Goal: Task Accomplishment & Management: Manage account settings

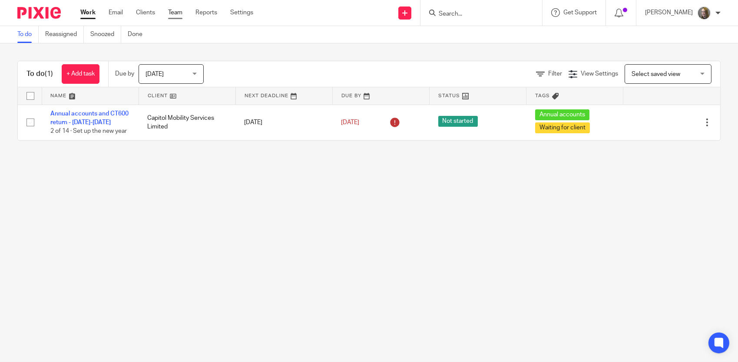
click at [178, 11] on link "Team" at bounding box center [175, 12] width 14 height 9
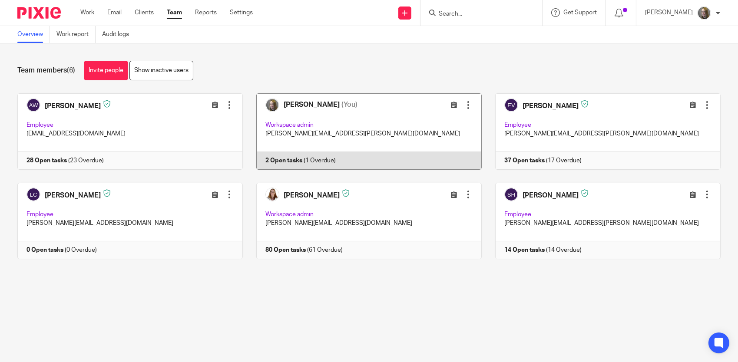
click at [347, 122] on link at bounding box center [362, 131] width 239 height 76
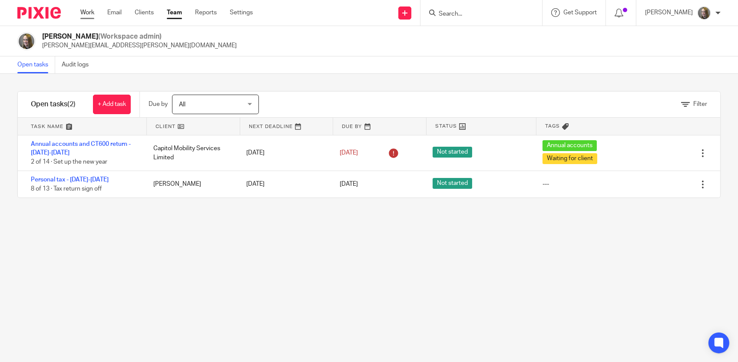
click at [90, 9] on link "Work" at bounding box center [87, 12] width 14 height 9
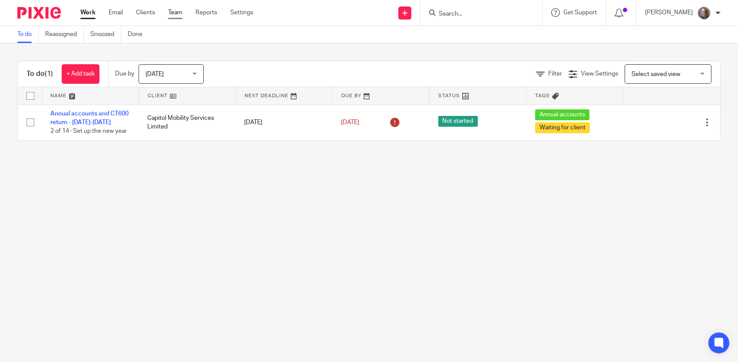
click at [181, 13] on link "Team" at bounding box center [175, 12] width 14 height 9
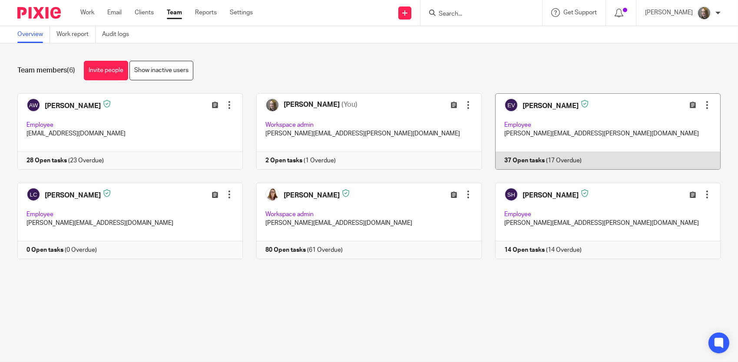
click at [598, 118] on link at bounding box center [601, 131] width 239 height 76
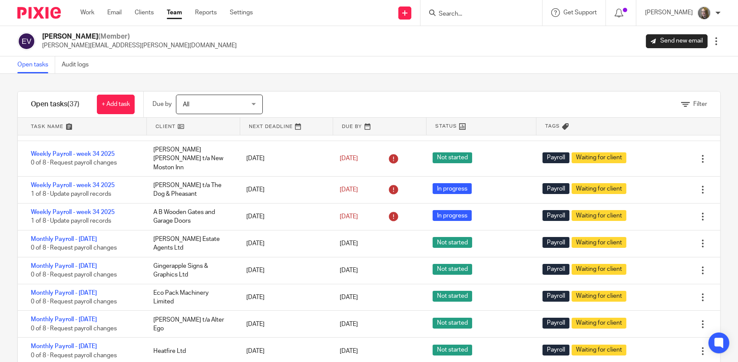
scroll to position [391, 0]
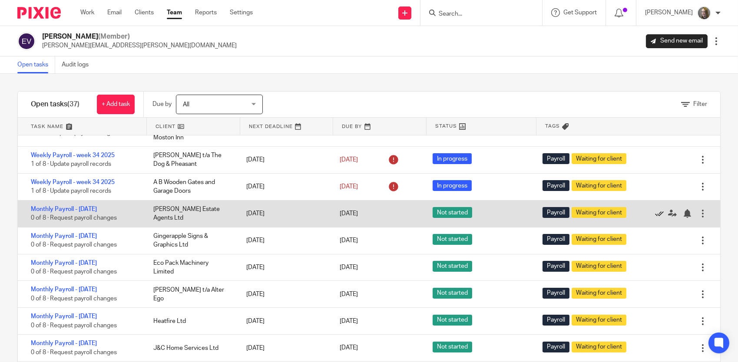
click at [655, 209] on icon at bounding box center [659, 213] width 9 height 9
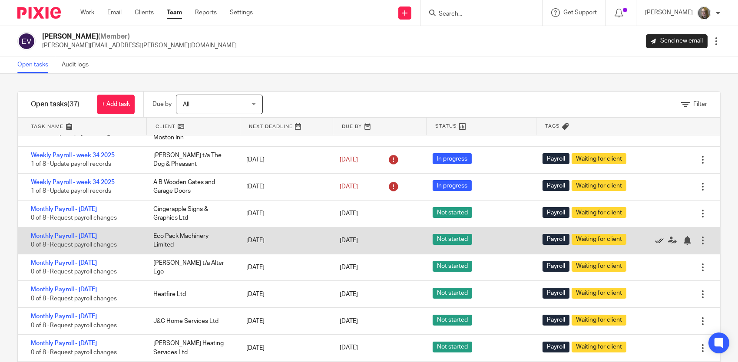
click at [655, 236] on icon at bounding box center [659, 240] width 9 height 9
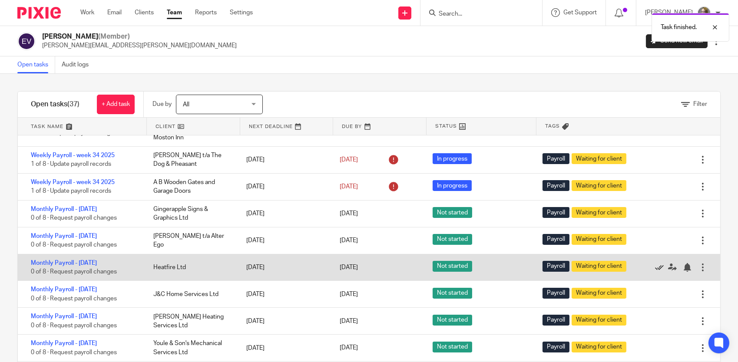
click at [655, 263] on icon at bounding box center [659, 267] width 9 height 9
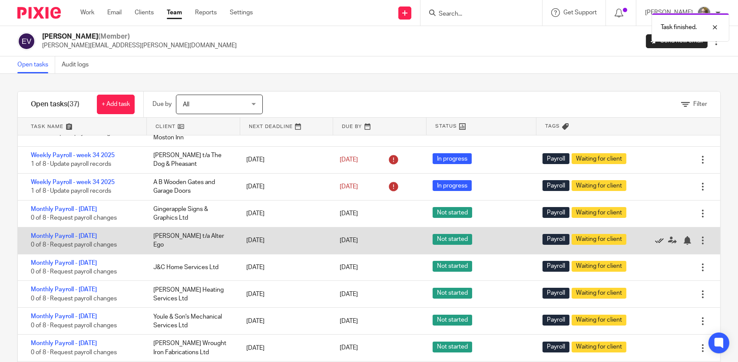
click at [655, 236] on icon at bounding box center [659, 240] width 9 height 9
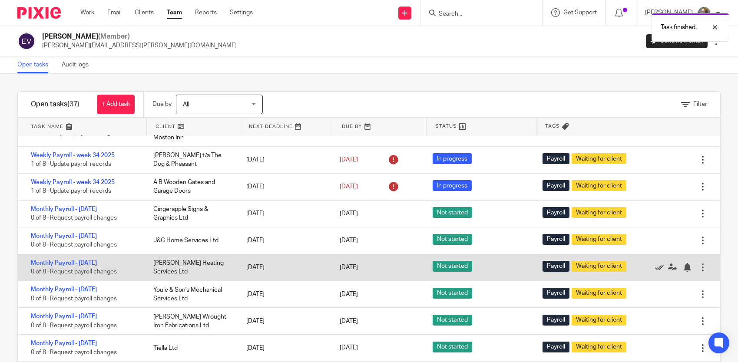
click at [655, 263] on icon at bounding box center [659, 267] width 9 height 9
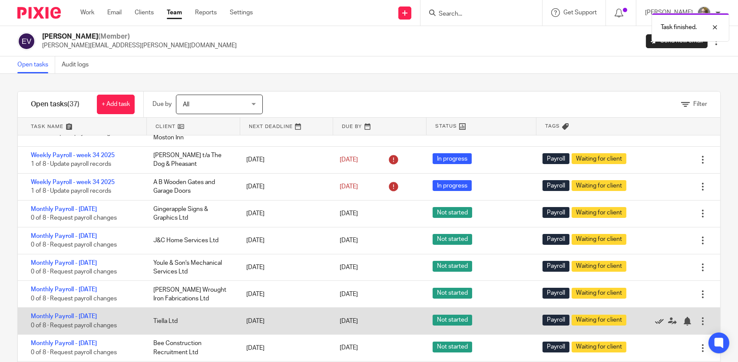
click at [655, 317] on icon at bounding box center [659, 321] width 9 height 9
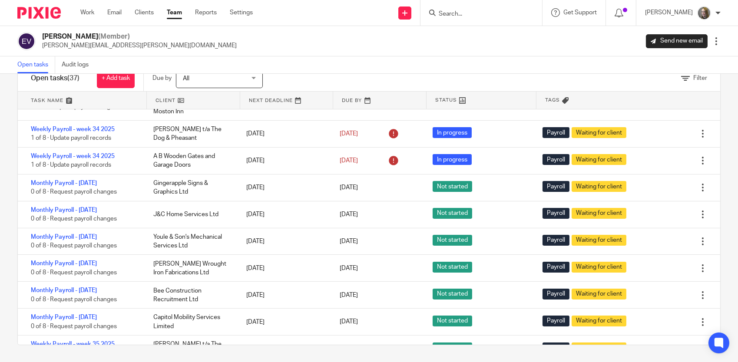
click at [481, 13] on input "Search" at bounding box center [477, 14] width 78 height 8
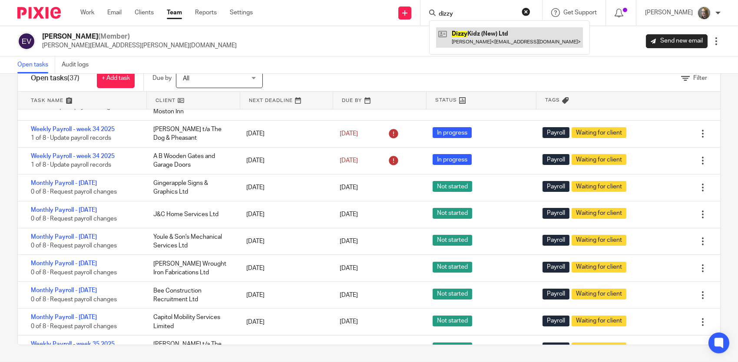
type input "dizzy"
click at [486, 36] on link at bounding box center [509, 37] width 147 height 20
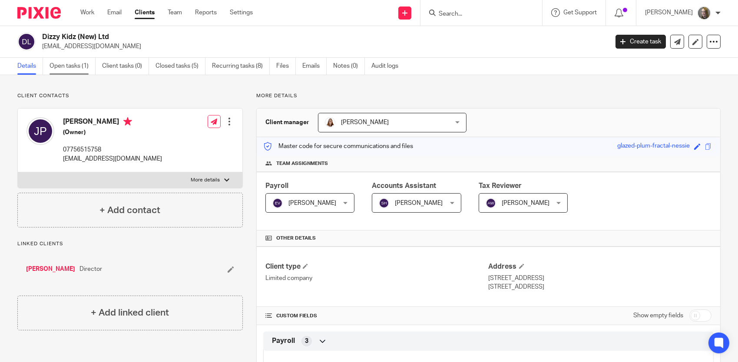
click at [73, 62] on link "Open tasks (1)" at bounding box center [73, 66] width 46 height 17
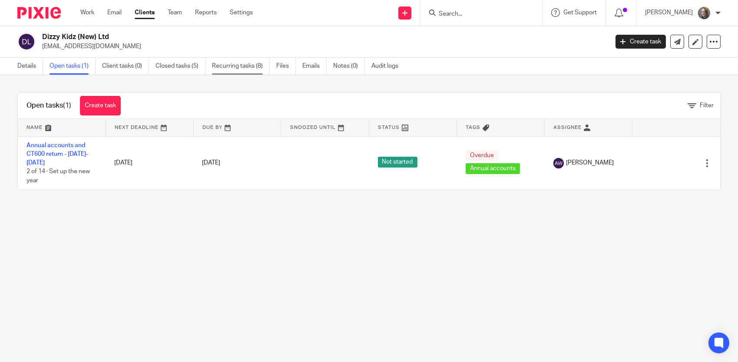
click at [227, 68] on link "Recurring tasks (8)" at bounding box center [241, 66] width 58 height 17
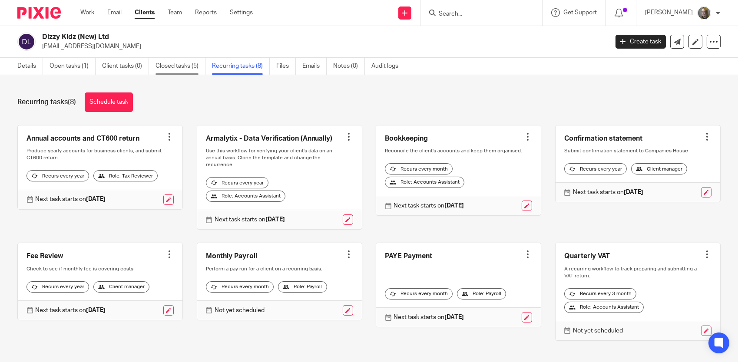
click at [172, 62] on link "Closed tasks (5)" at bounding box center [180, 66] width 50 height 17
